Goal: Task Accomplishment & Management: Manage account settings

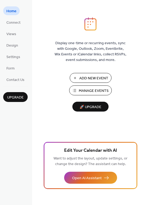
click at [101, 92] on span "Manage Events" at bounding box center [94, 91] width 30 height 6
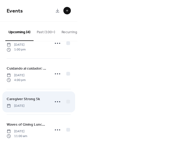
scroll to position [42, 0]
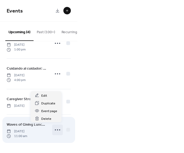
click at [59, 130] on circle at bounding box center [59, 130] width 1 height 1
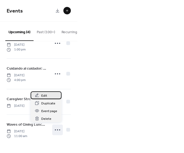
click at [46, 96] on span "Edit" at bounding box center [44, 96] width 6 height 6
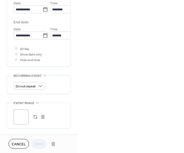
scroll to position [189, 0]
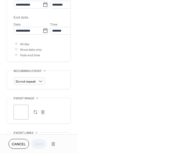
click at [35, 112] on button "button" at bounding box center [35, 112] width 7 height 7
click at [43, 142] on span "Save" at bounding box center [38, 145] width 9 height 6
